Goal: Information Seeking & Learning: Learn about a topic

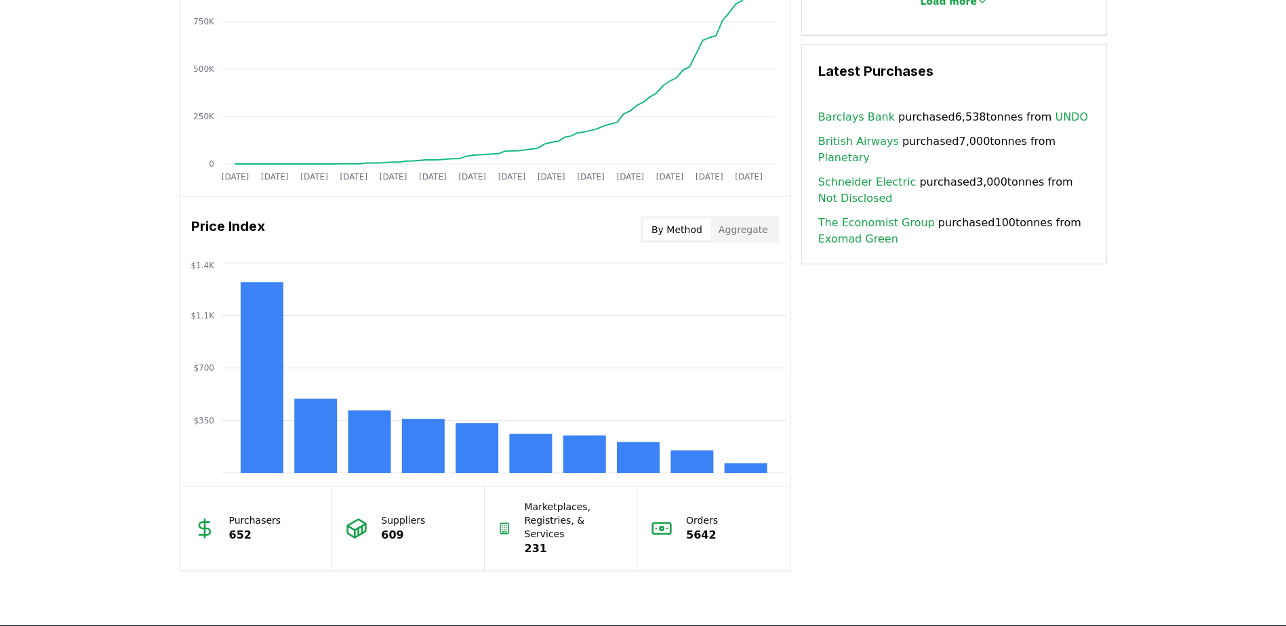
scroll to position [1016, 0]
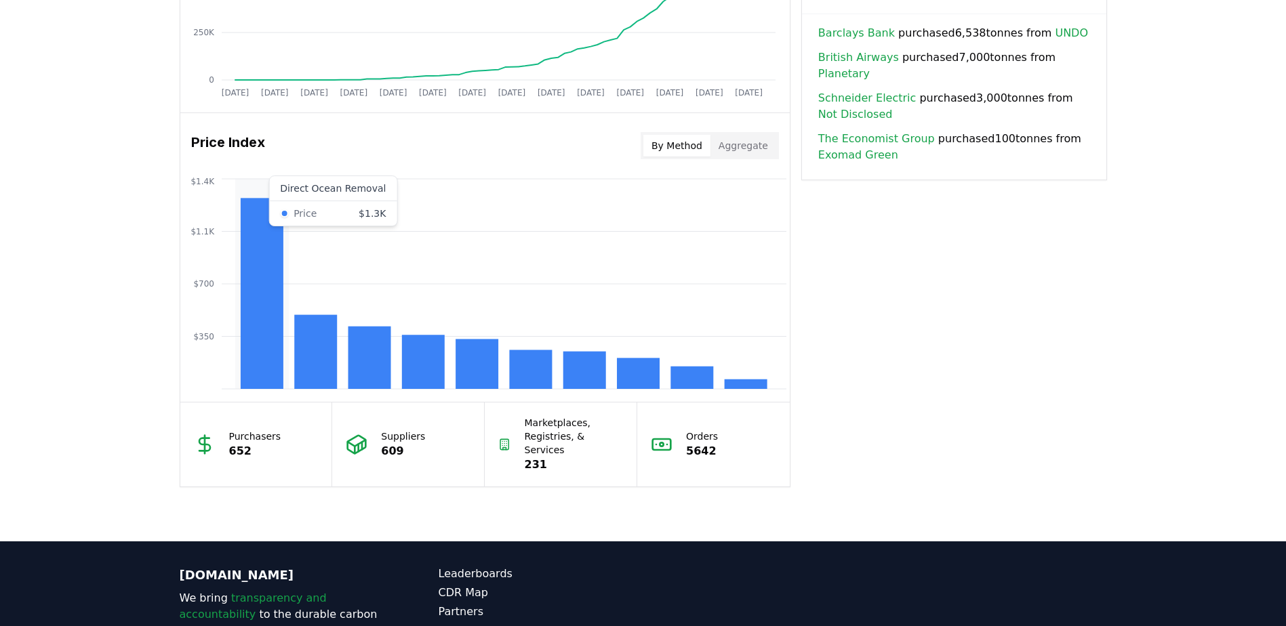
click at [255, 342] on rect at bounding box center [261, 293] width 43 height 191
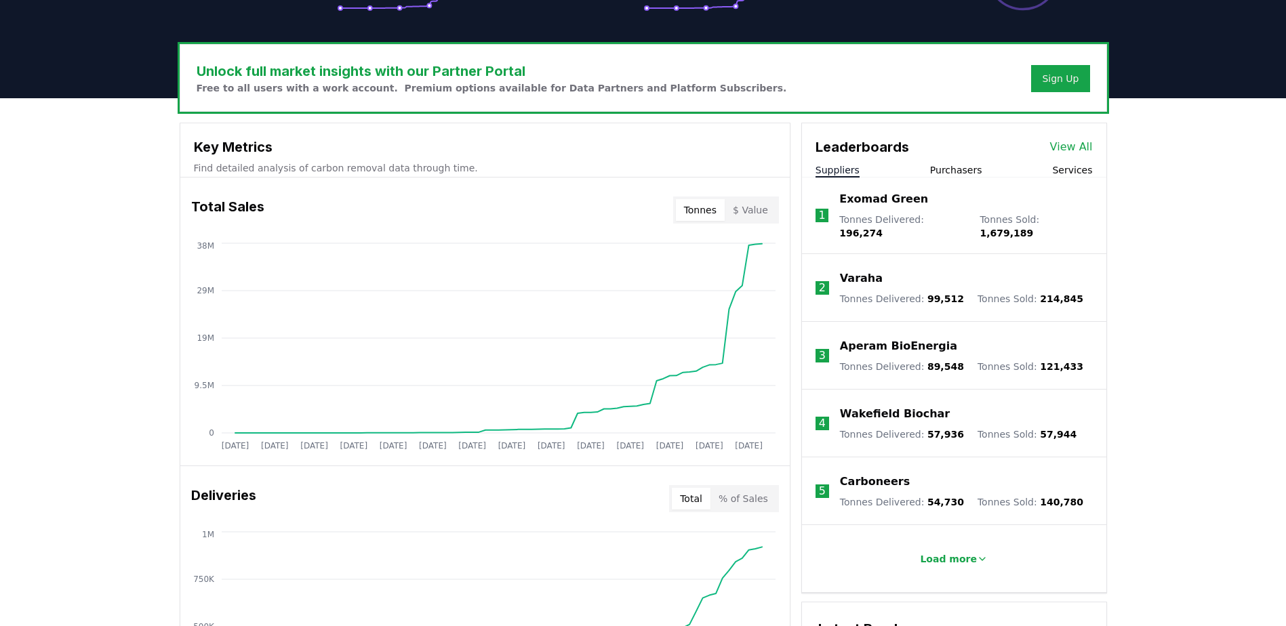
scroll to position [407, 0]
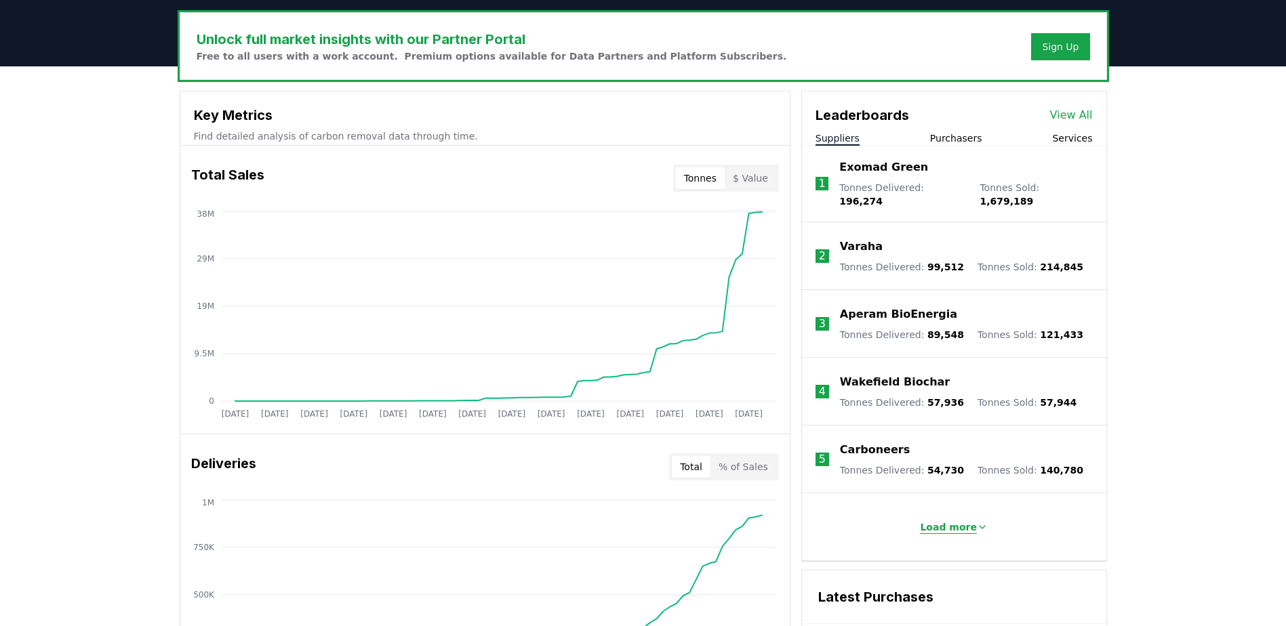
click at [958, 520] on p "Load more" at bounding box center [948, 527] width 57 height 14
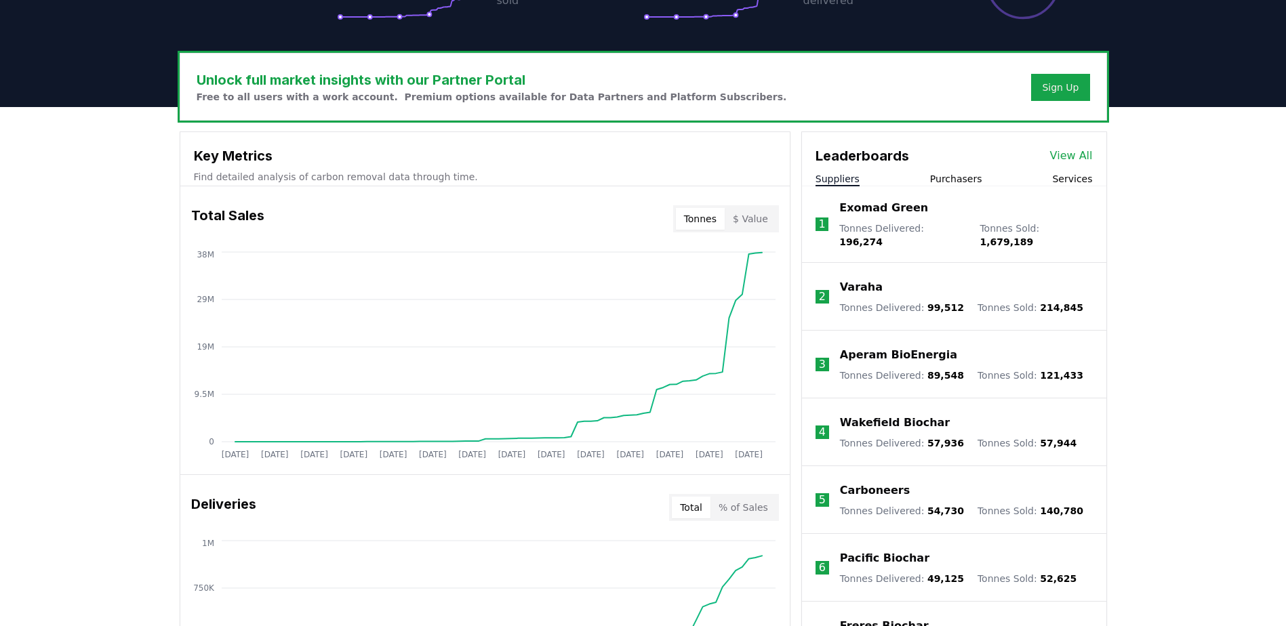
scroll to position [271, 0]
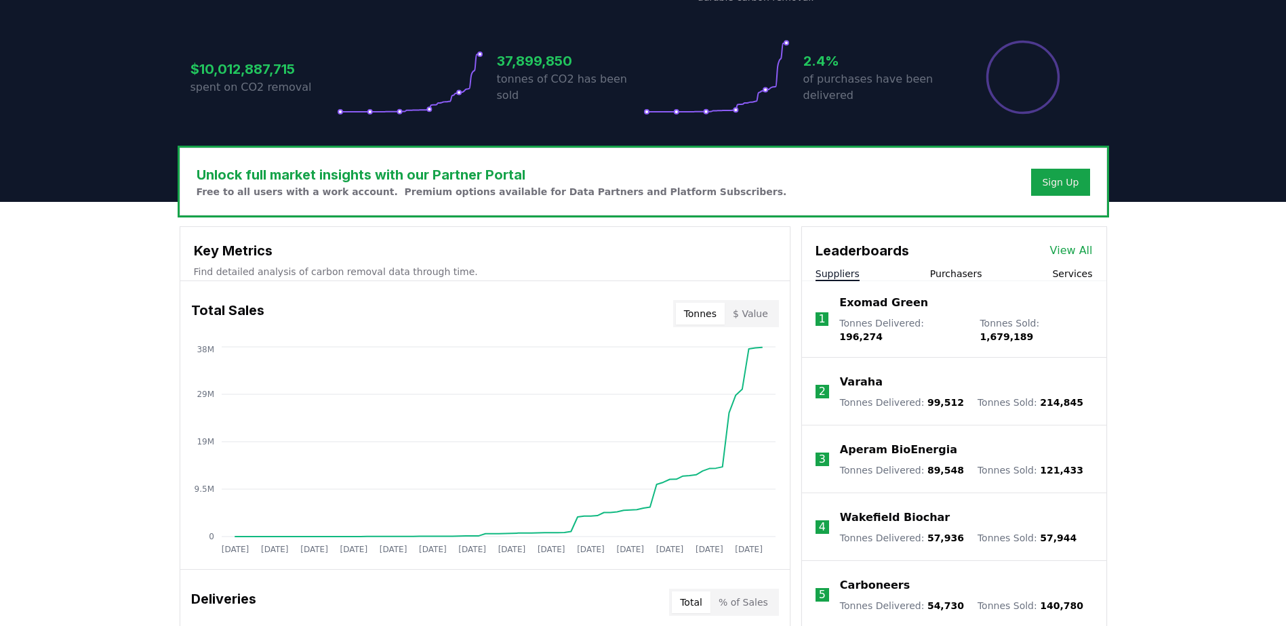
click at [1082, 253] on link "View All" at bounding box center [1071, 251] width 43 height 16
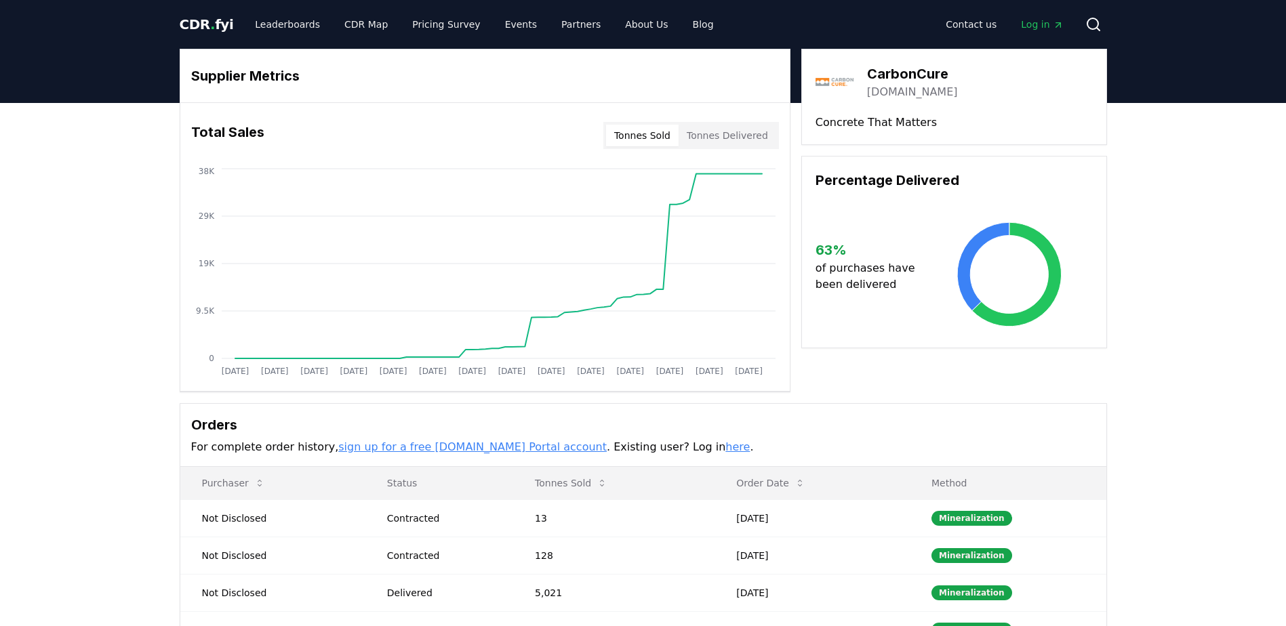
click at [729, 131] on button "Tonnes Delivered" at bounding box center [727, 136] width 98 height 22
click at [646, 137] on button "Tonnes Sold" at bounding box center [642, 136] width 73 height 22
click at [752, 130] on button "Tonnes Delivered" at bounding box center [727, 136] width 98 height 22
click at [646, 125] on button "Tonnes Sold" at bounding box center [642, 136] width 73 height 22
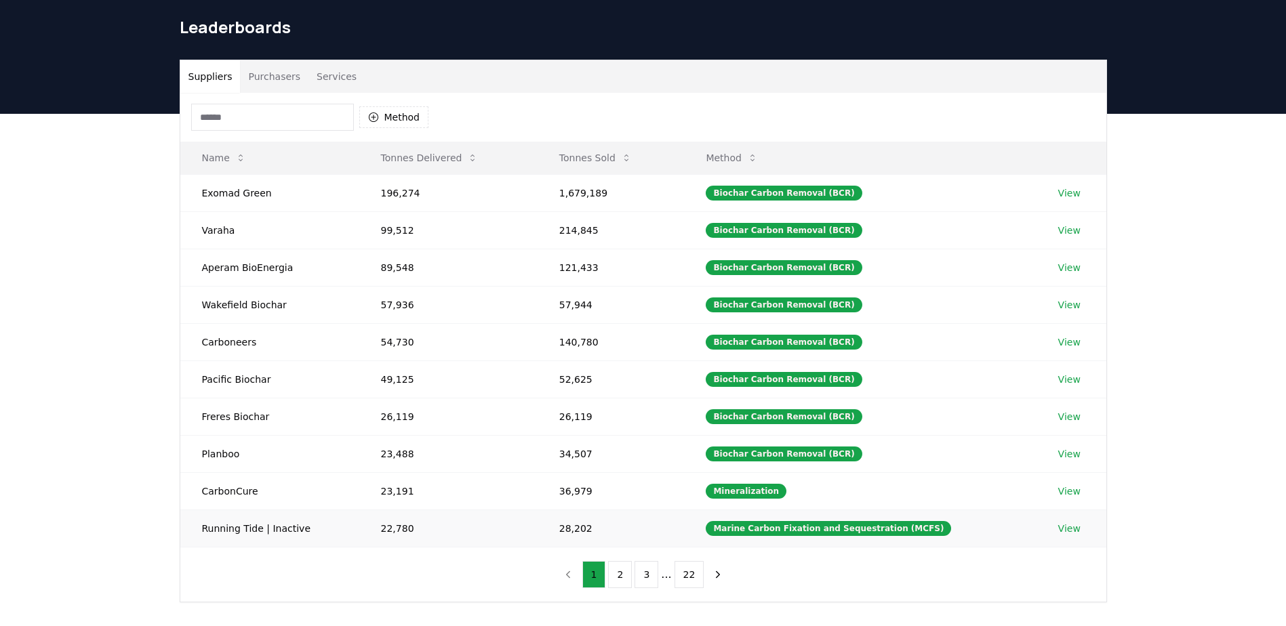
scroll to position [68, 0]
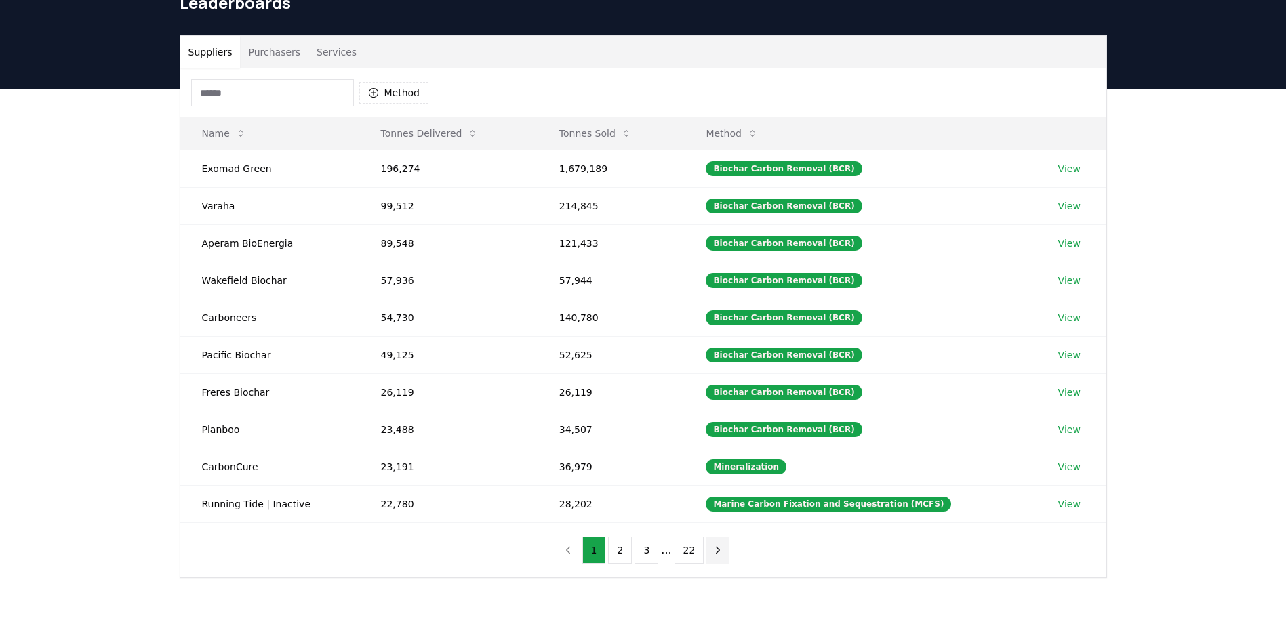
click at [714, 552] on icon "next page" at bounding box center [718, 550] width 12 height 12
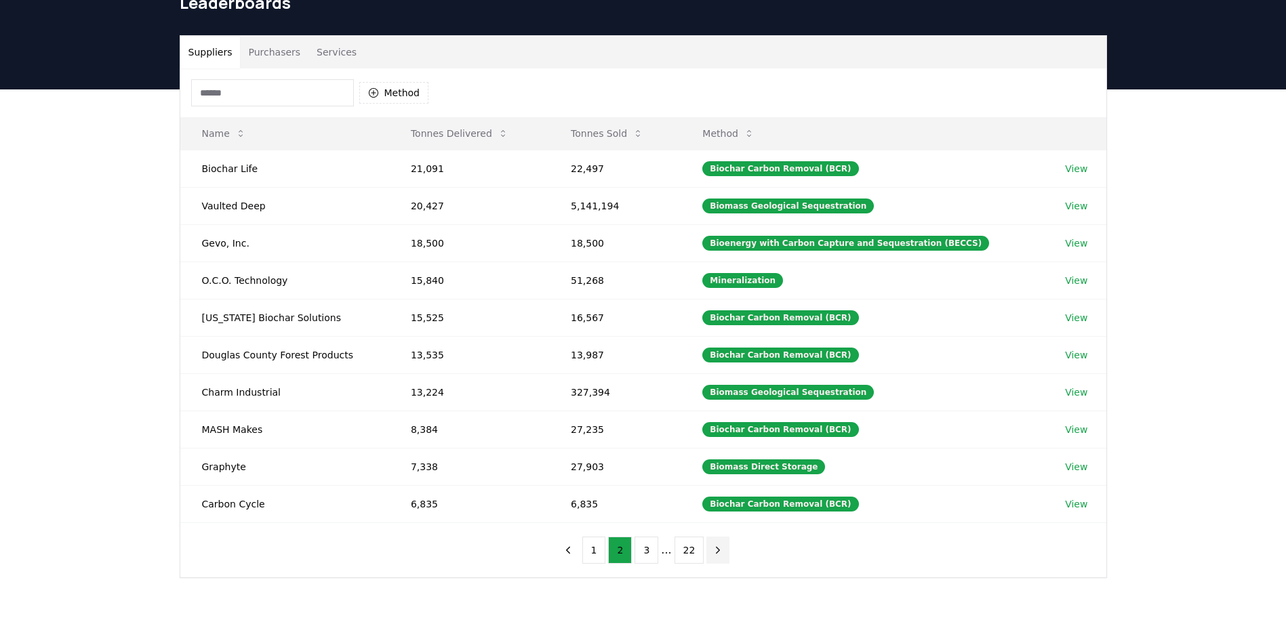
click at [714, 556] on icon "next page" at bounding box center [718, 550] width 12 height 12
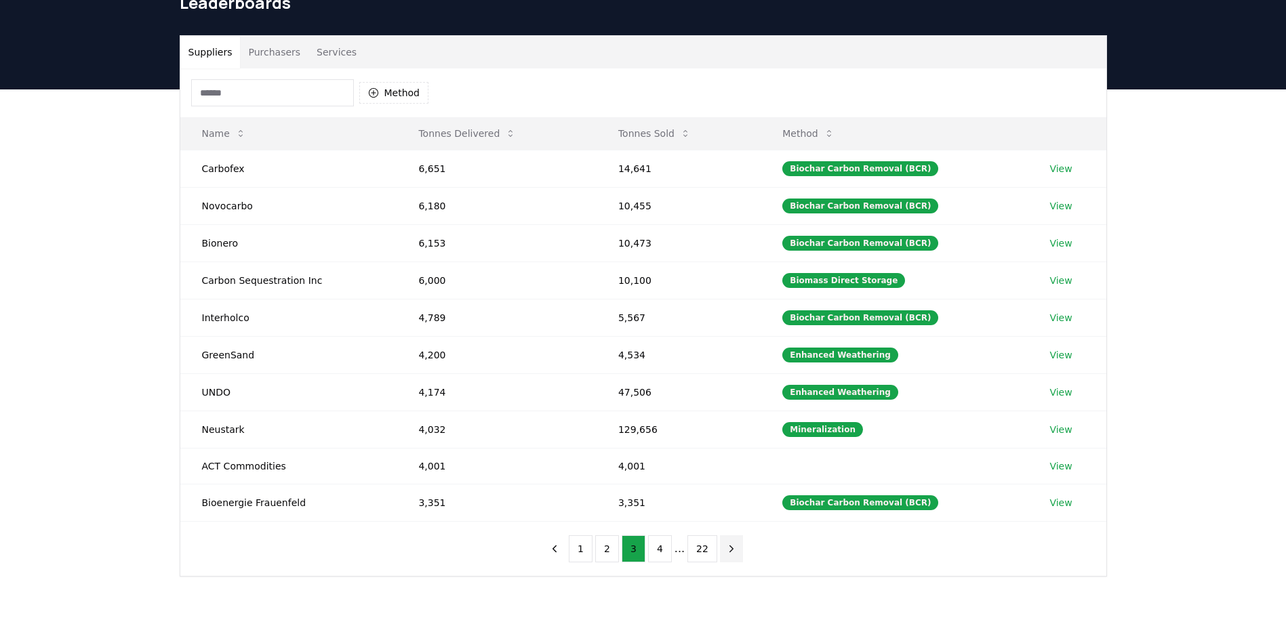
click at [728, 551] on icon "next page" at bounding box center [731, 549] width 12 height 12
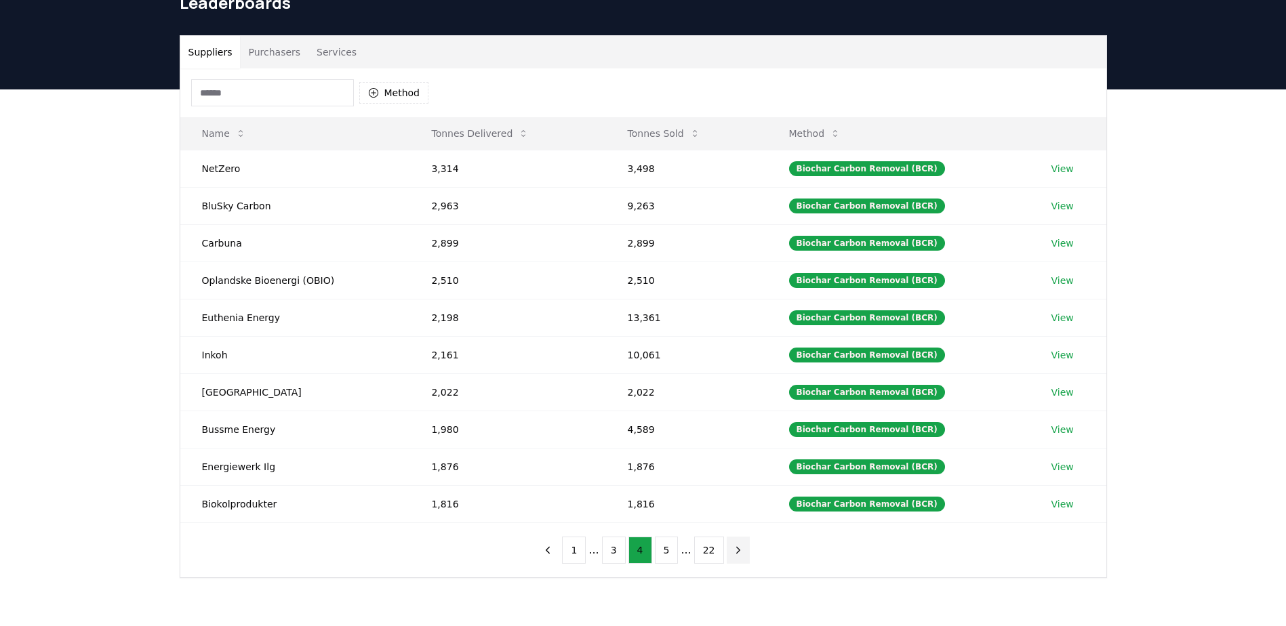
click at [732, 551] on icon "next page" at bounding box center [738, 550] width 12 height 12
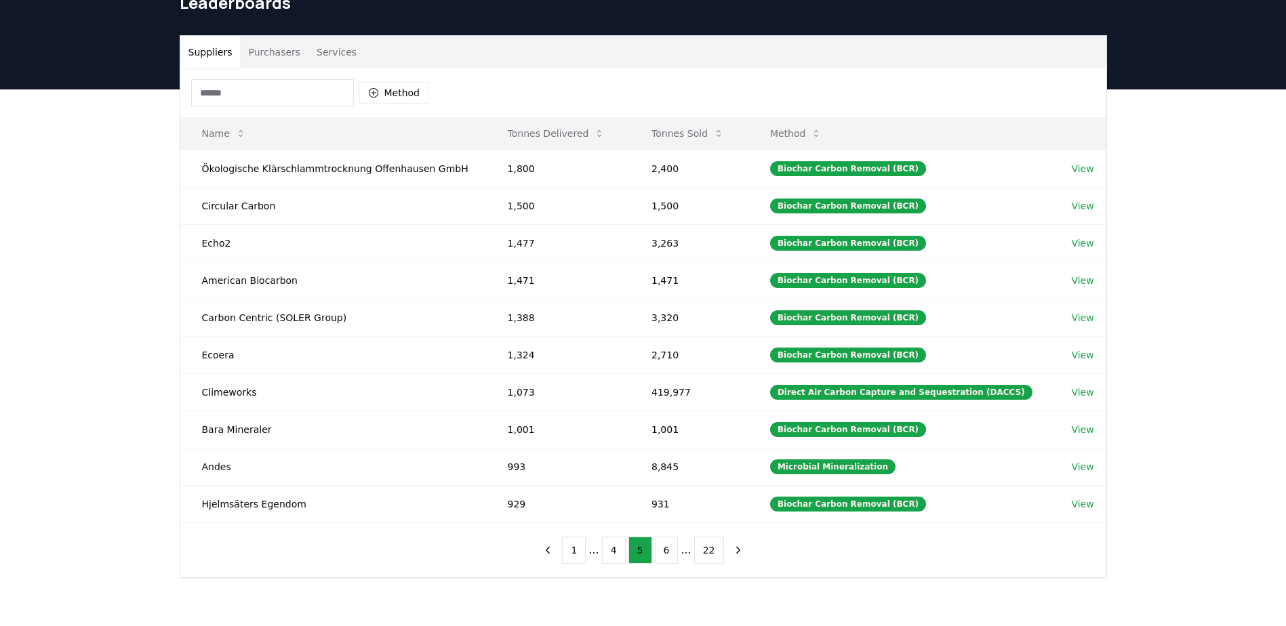
click at [264, 91] on input at bounding box center [272, 92] width 163 height 27
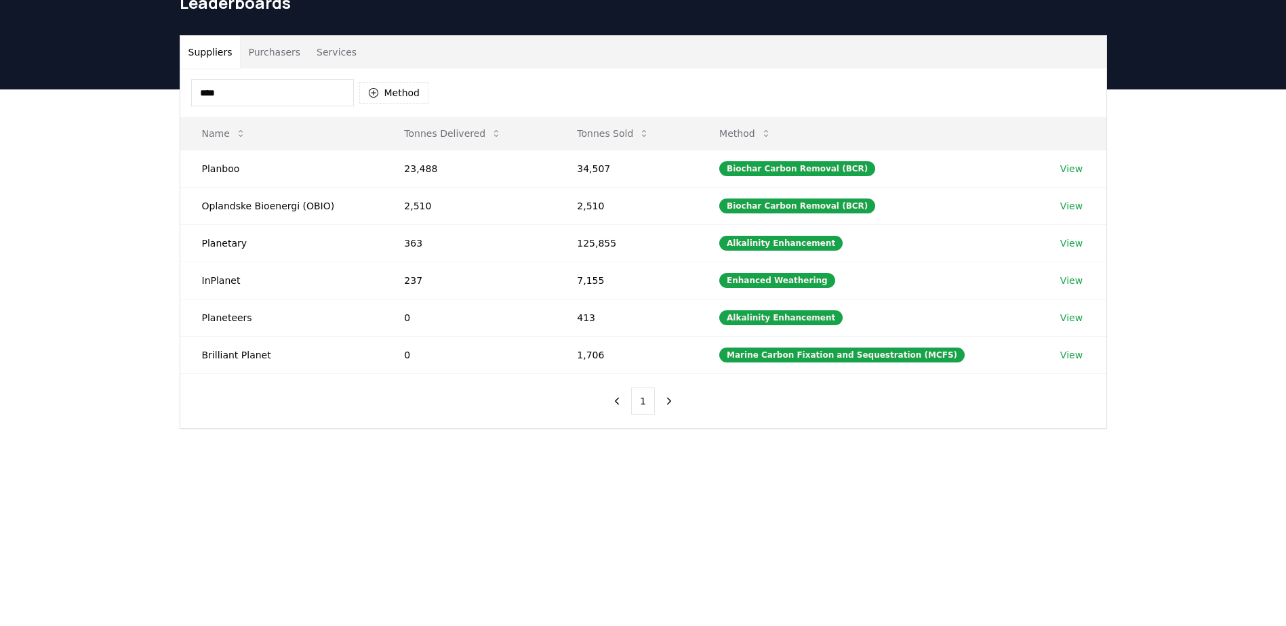
type input "*****"
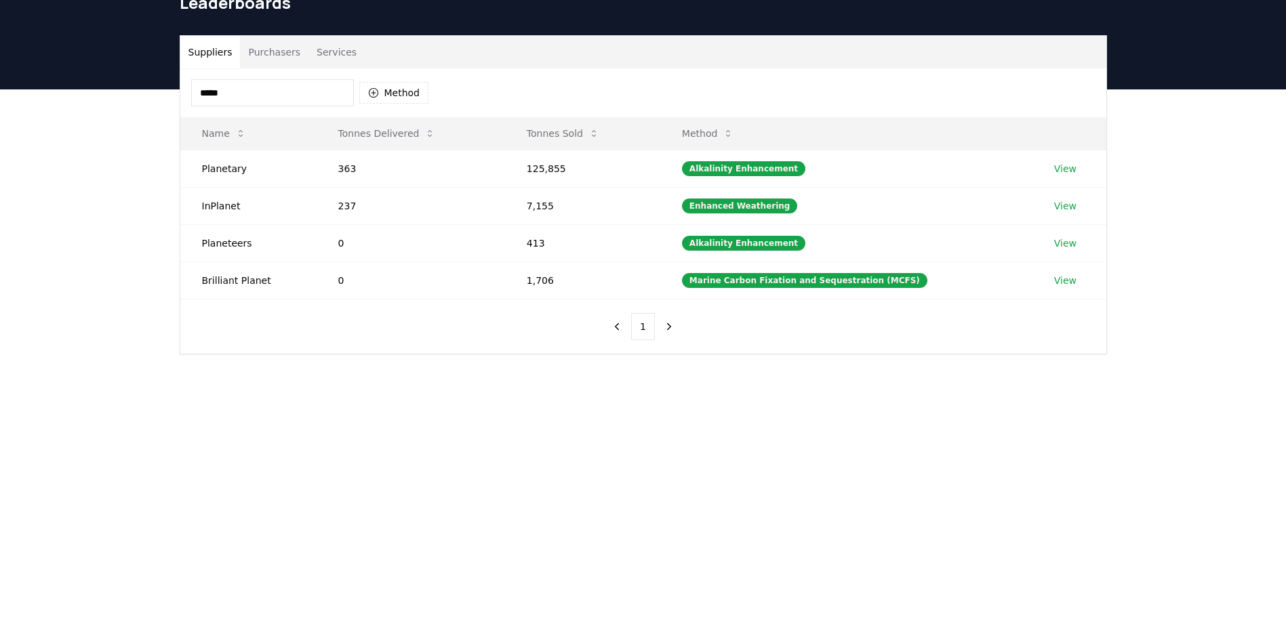
drag, startPoint x: 239, startPoint y: 89, endPoint x: 114, endPoint y: 89, distance: 124.7
click at [114, 89] on div "Suppliers Purchasers Services ***** Method Name Tonnes Delivered Tonnes Sold Me…" at bounding box center [643, 248] width 1286 height 319
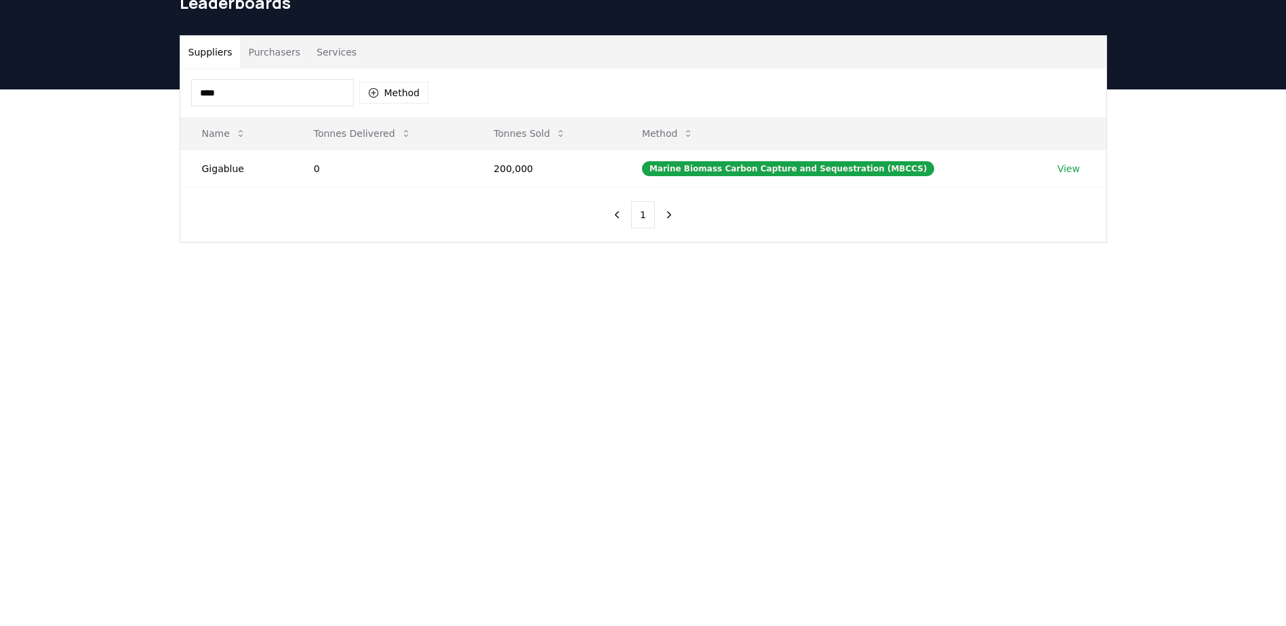
drag, startPoint x: 271, startPoint y: 94, endPoint x: 155, endPoint y: 93, distance: 116.6
click at [155, 93] on div "Suppliers Purchasers Services **** Method Name Tonnes Delivered Tonnes Sold Met…" at bounding box center [643, 192] width 1286 height 207
type input "****"
click at [380, 89] on button "Method" at bounding box center [394, 93] width 70 height 22
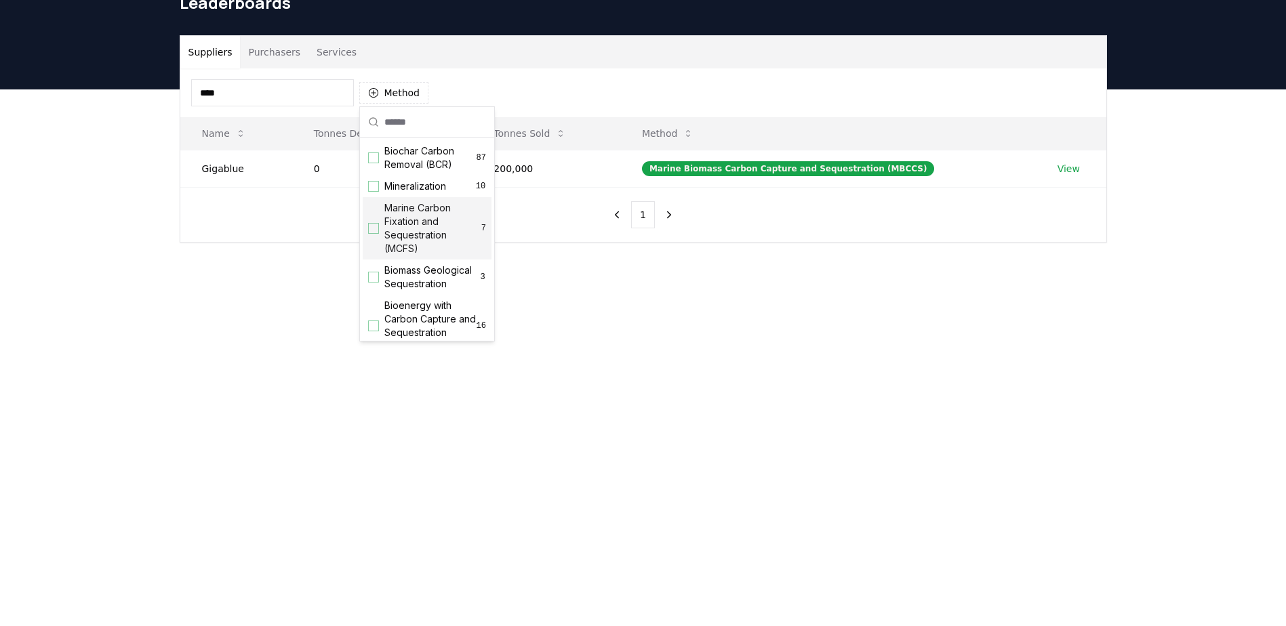
click at [375, 227] on div "Suggestions" at bounding box center [373, 228] width 11 height 11
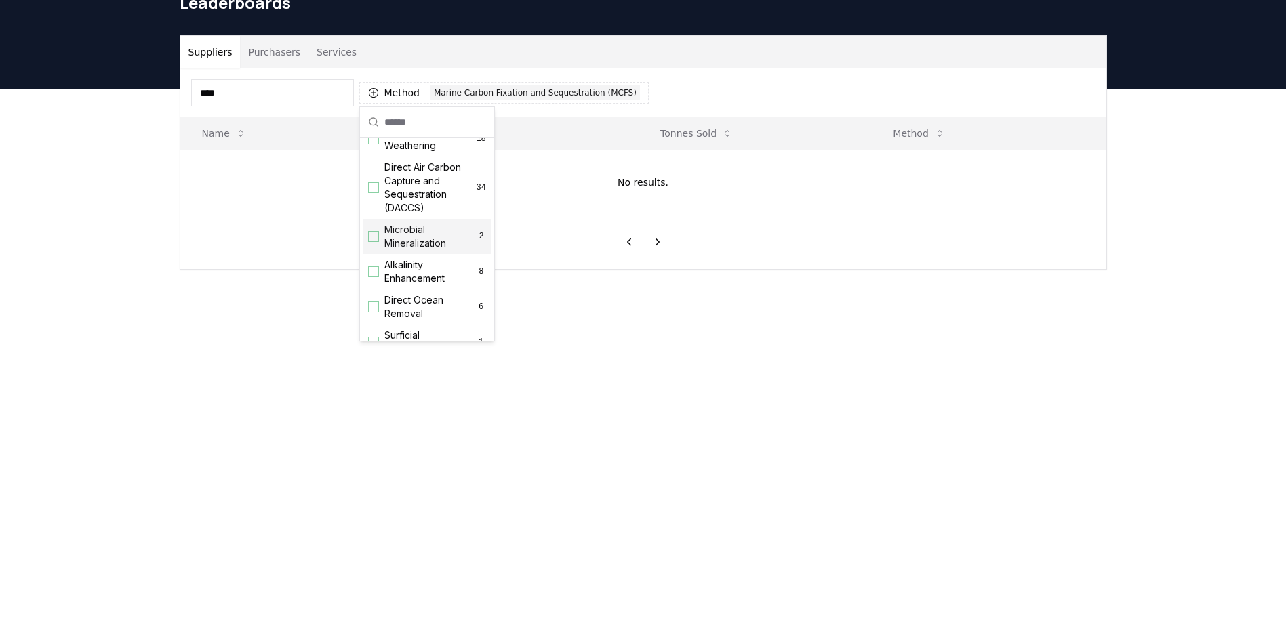
scroll to position [339, 0]
click at [371, 209] on div "Suggestions" at bounding box center [373, 204] width 11 height 11
click at [370, 245] on div "Suggestions" at bounding box center [373, 239] width 11 height 11
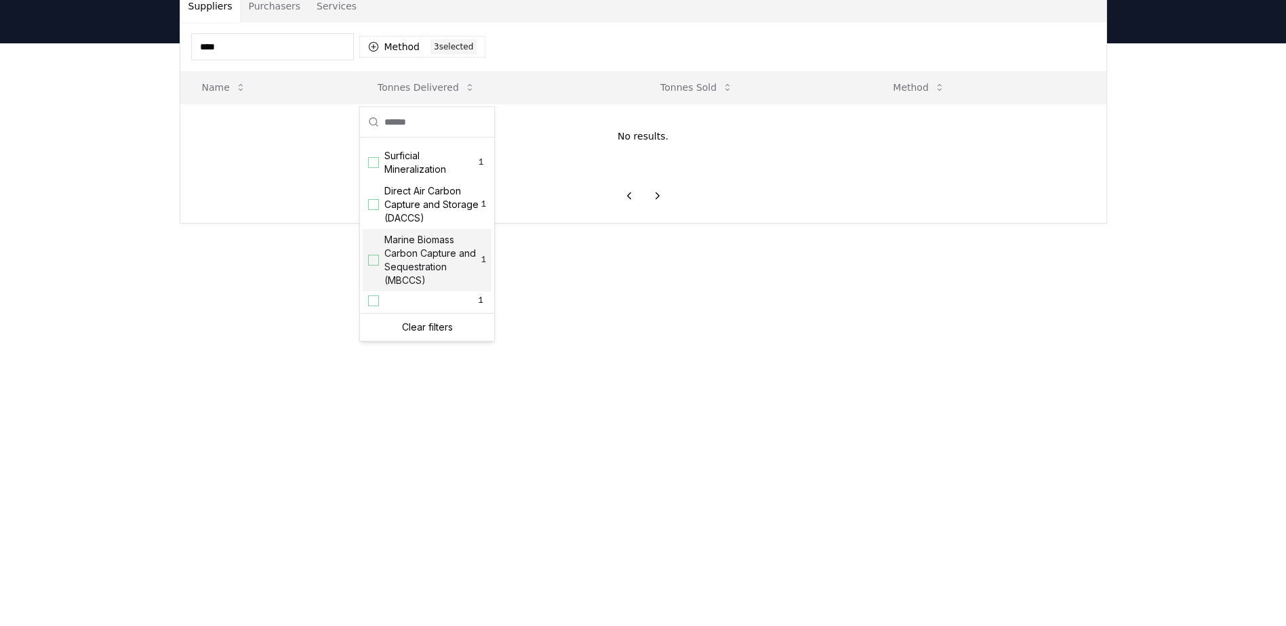
scroll to position [136, 0]
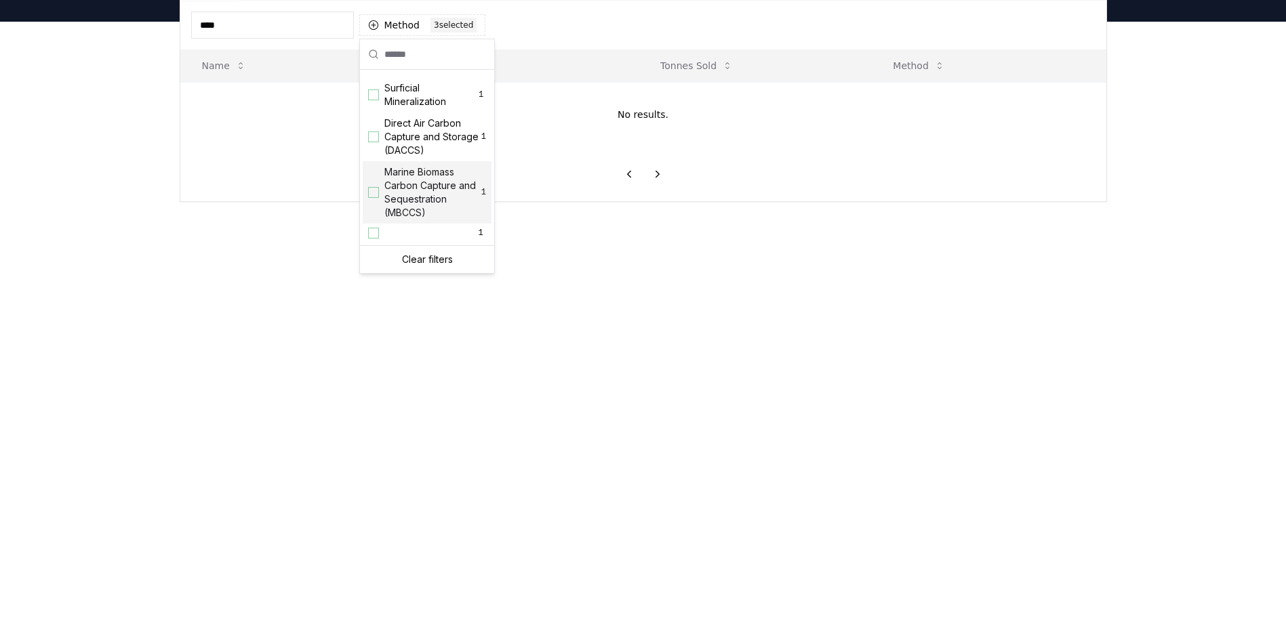
click at [375, 194] on div "Suggestions" at bounding box center [373, 192] width 11 height 11
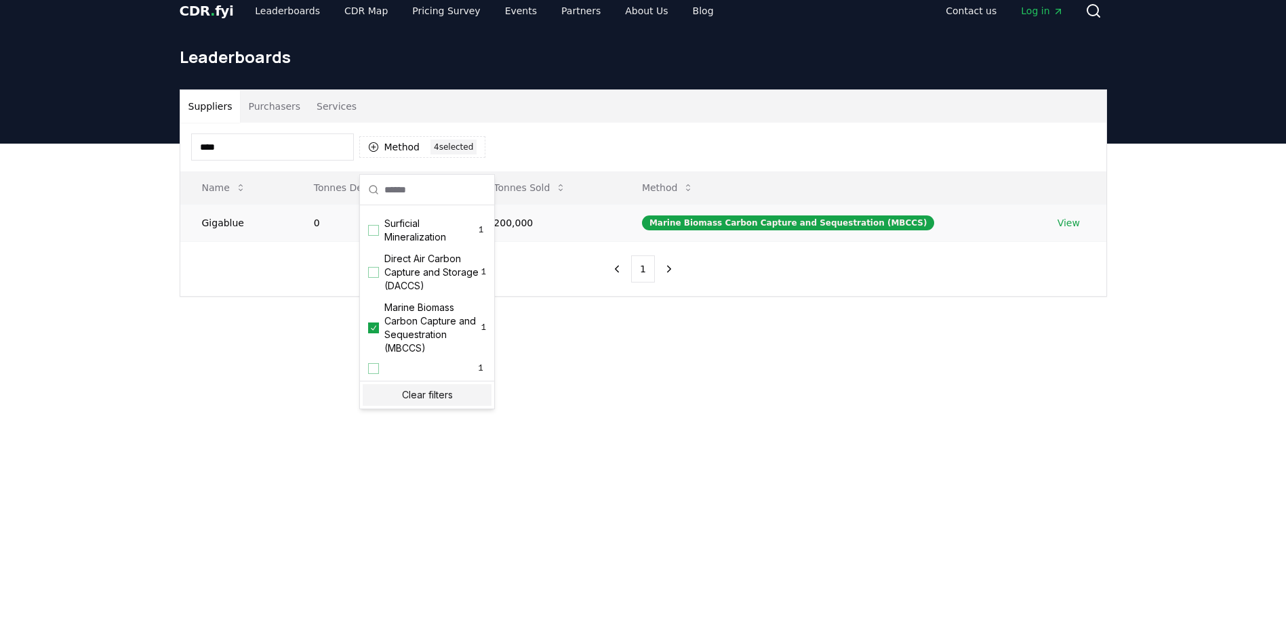
scroll to position [0, 0]
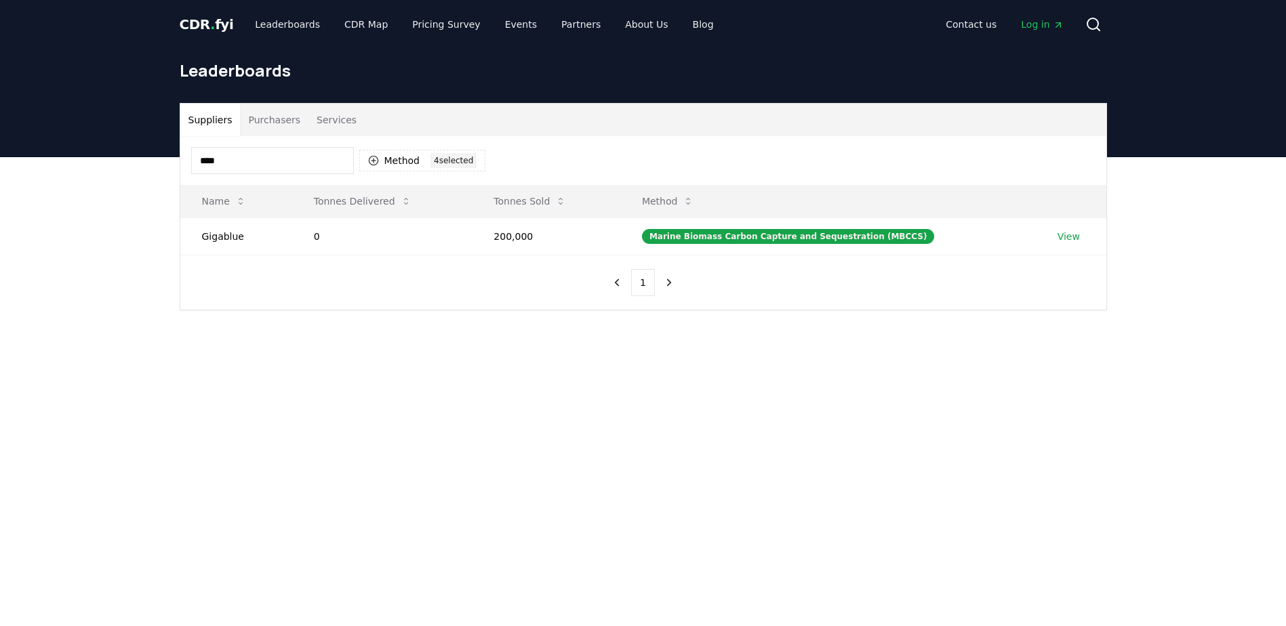
drag, startPoint x: 279, startPoint y: 164, endPoint x: 145, endPoint y: 157, distance: 133.7
click at [145, 157] on div "CDR . fyi Leaderboards CDR Map Pricing Survey Events Partners About Us Blog Con…" at bounding box center [643, 500] width 1286 height 1000
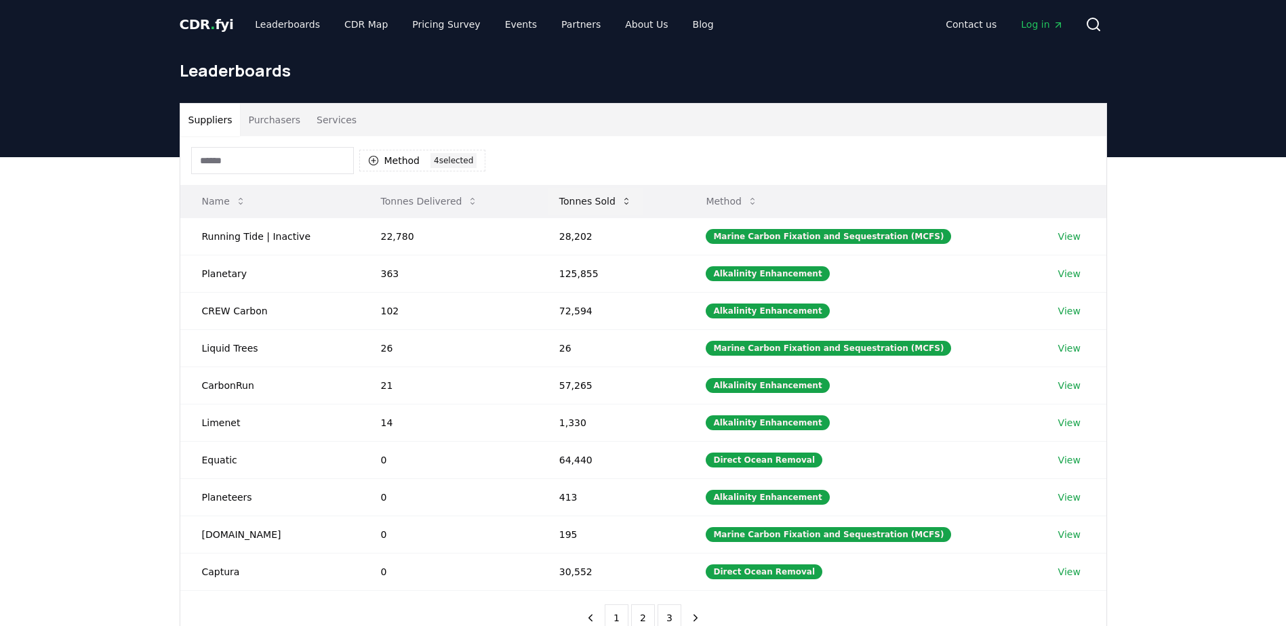
click at [591, 207] on button "Tonnes Sold" at bounding box center [595, 201] width 94 height 27
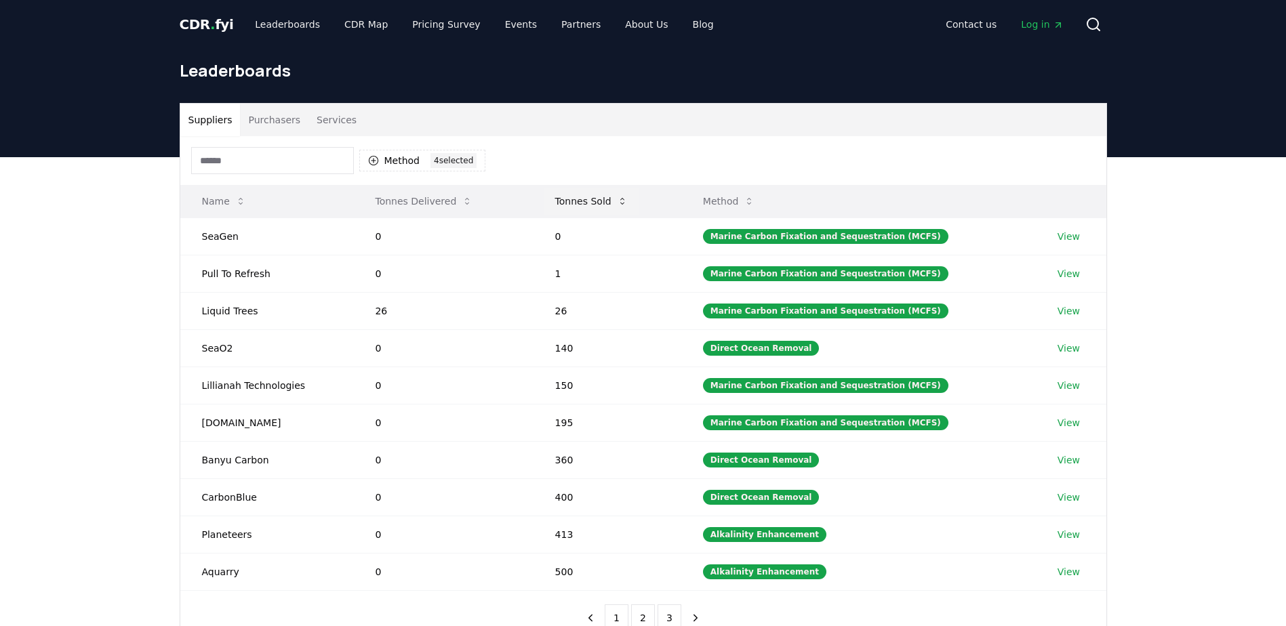
click at [591, 207] on button "Tonnes Sold" at bounding box center [591, 201] width 94 height 27
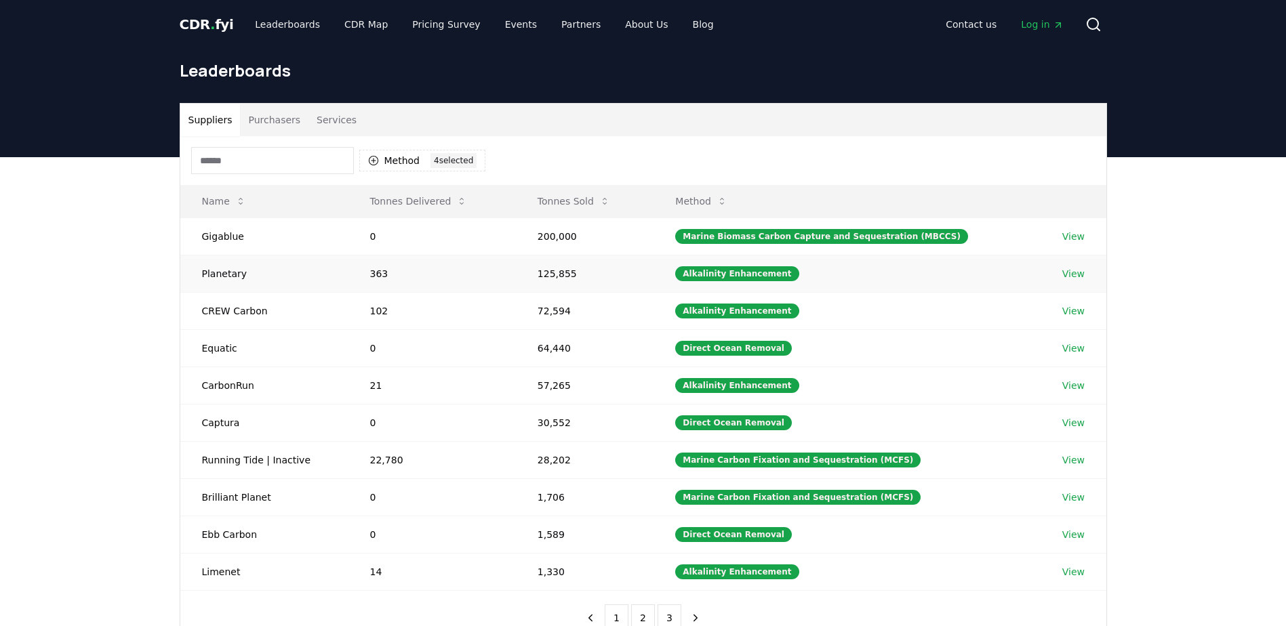
click at [1069, 274] on link "View" at bounding box center [1073, 274] width 22 height 14
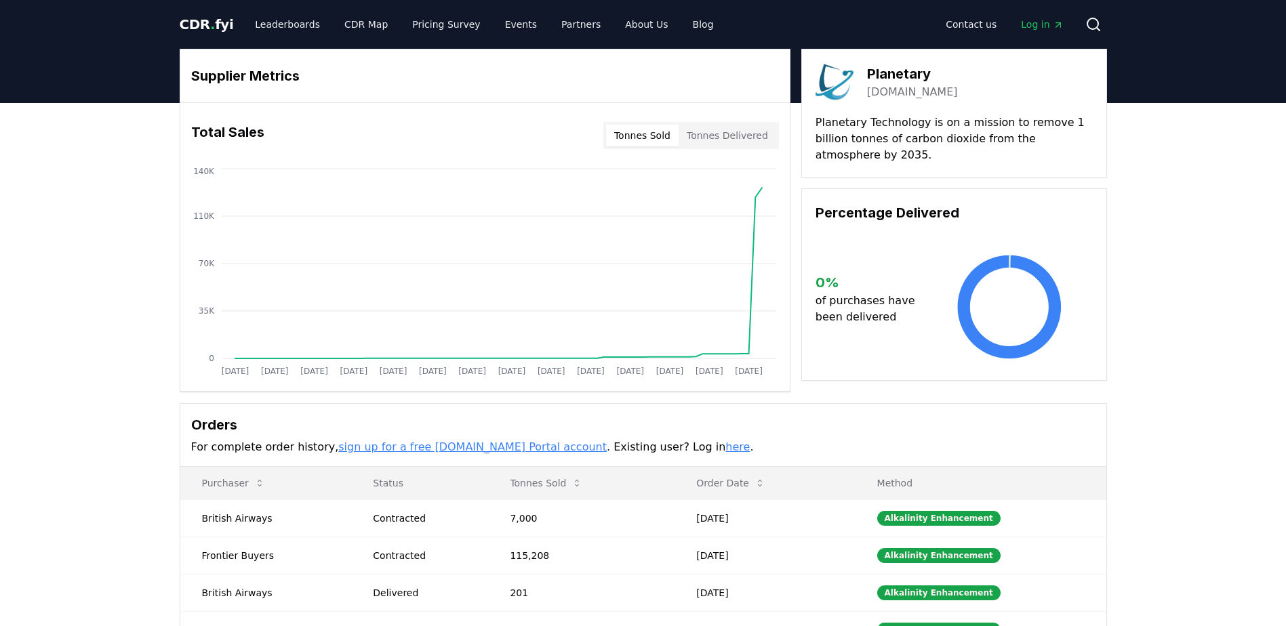
click at [727, 140] on button "Tonnes Delivered" at bounding box center [727, 136] width 98 height 22
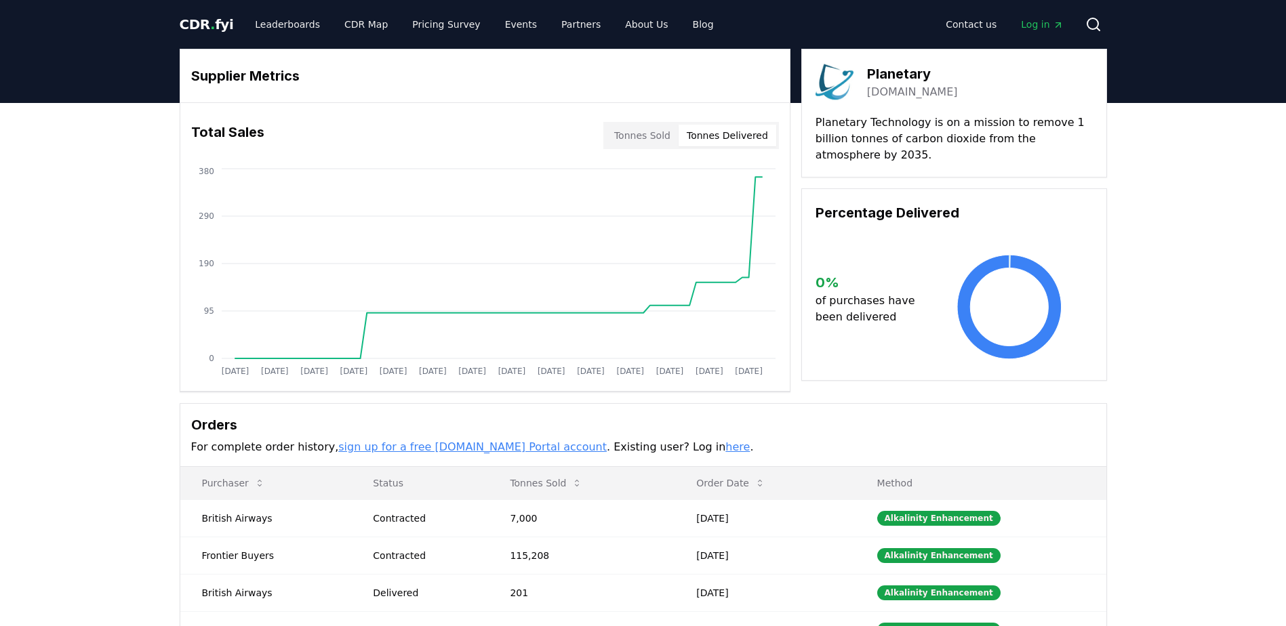
click at [653, 134] on button "Tonnes Sold" at bounding box center [642, 136] width 73 height 22
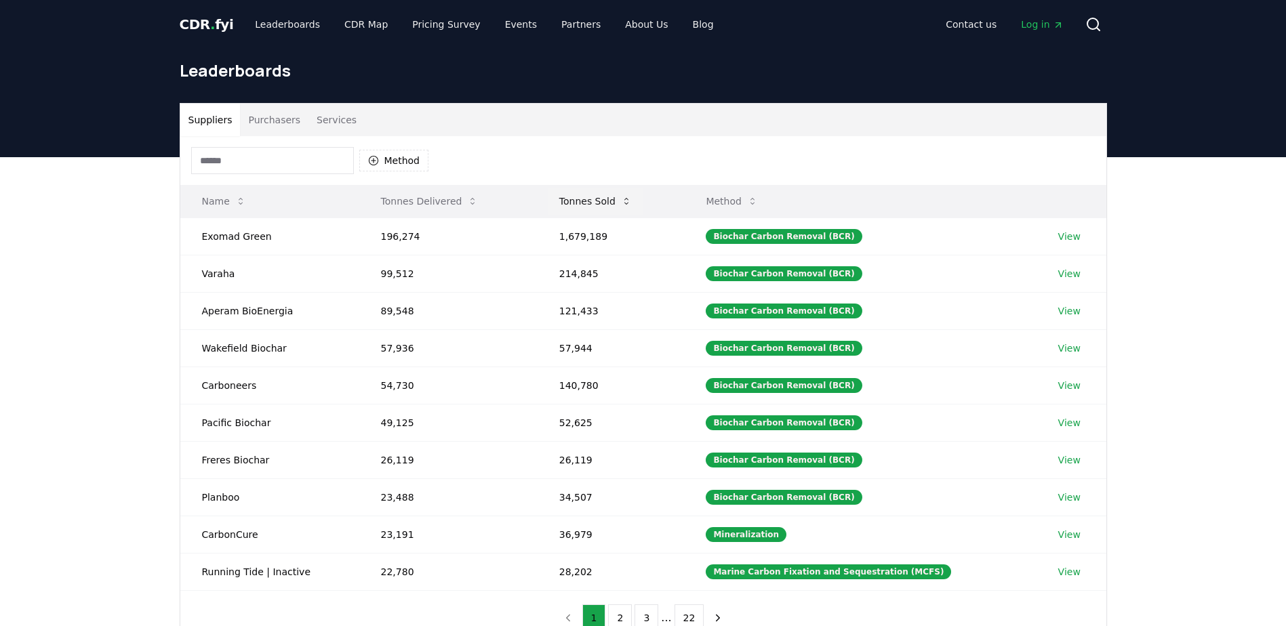
click at [592, 203] on button "Tonnes Sold" at bounding box center [595, 201] width 94 height 27
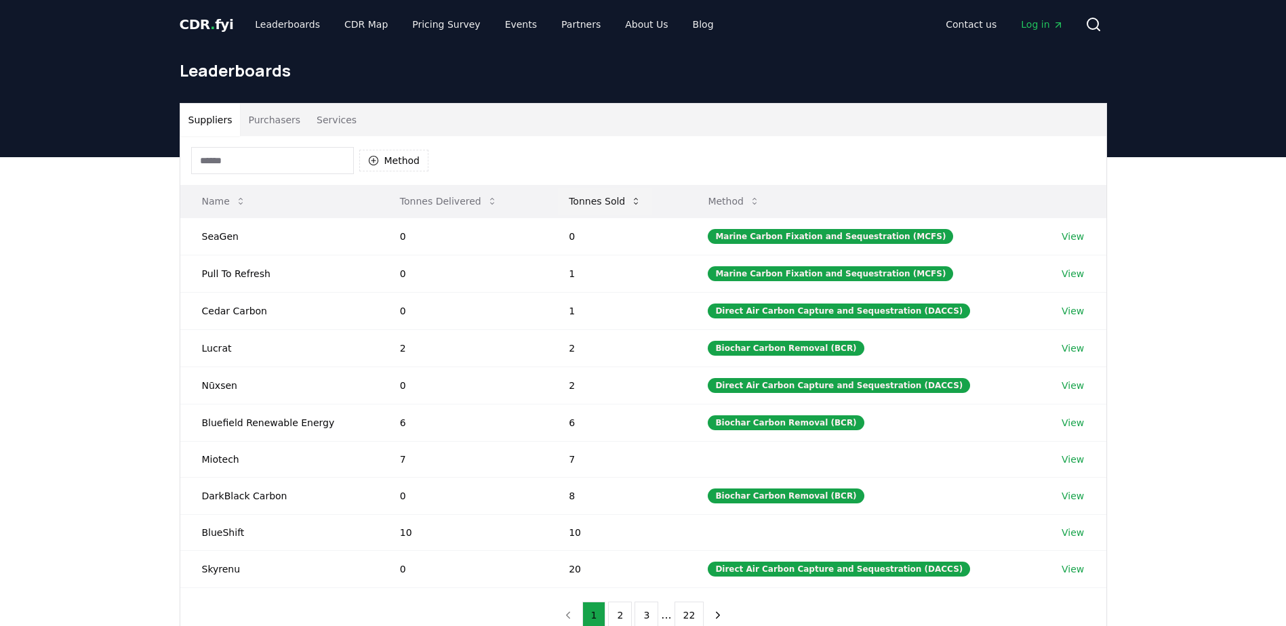
click at [592, 203] on button "Tonnes Sold" at bounding box center [605, 201] width 94 height 27
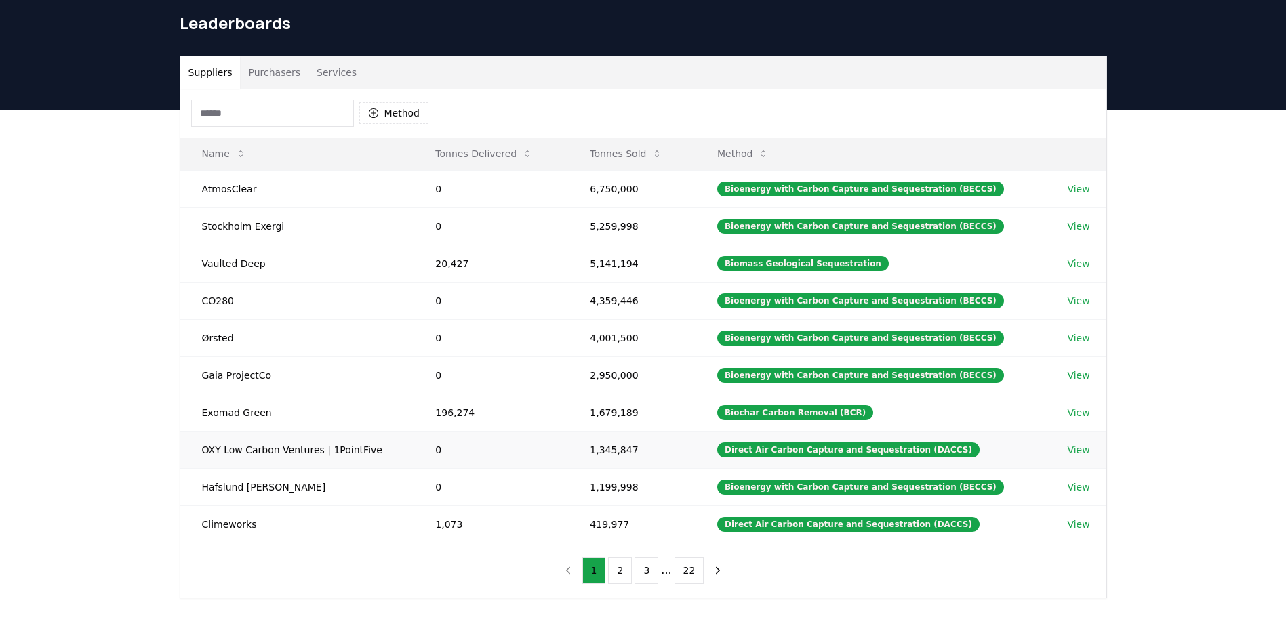
scroll to position [68, 0]
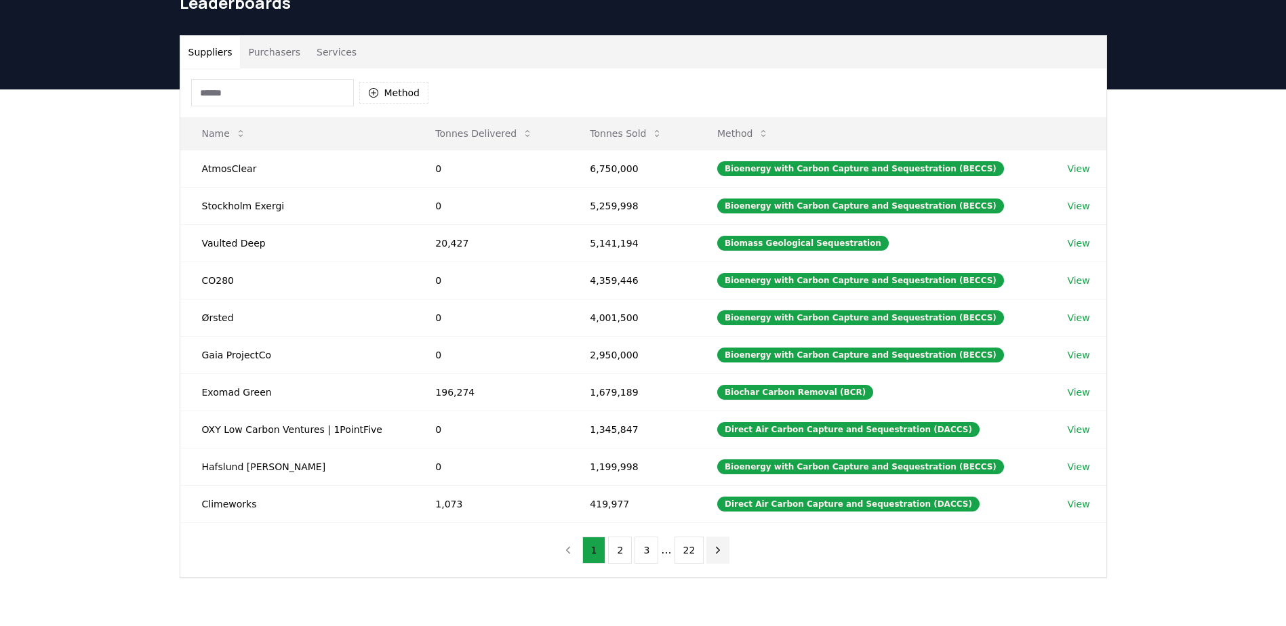
click at [713, 548] on icon "next page" at bounding box center [718, 550] width 12 height 12
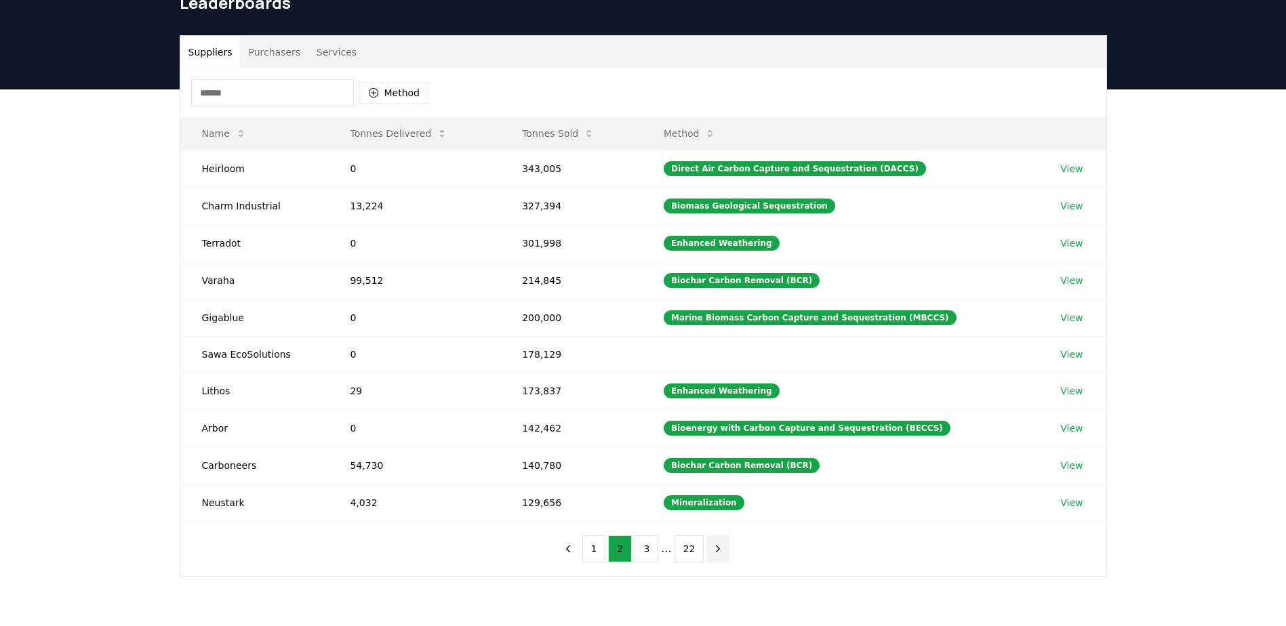
click at [713, 548] on icon "next page" at bounding box center [718, 549] width 12 height 12
